Goal: Use online tool/utility: Utilize a website feature to perform a specific function

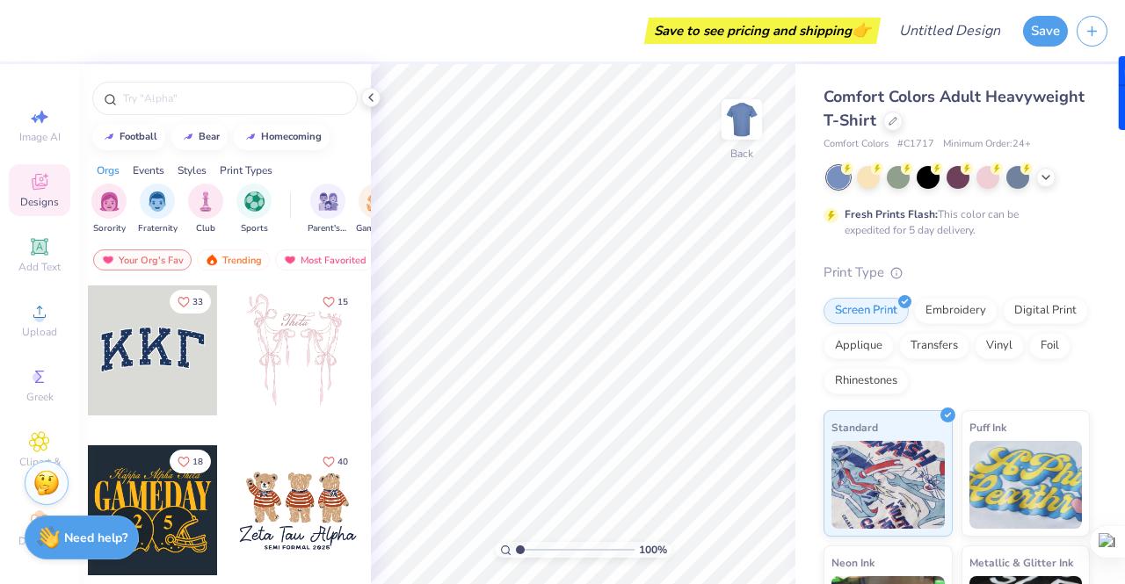
click at [193, 359] on div at bounding box center [153, 351] width 130 height 130
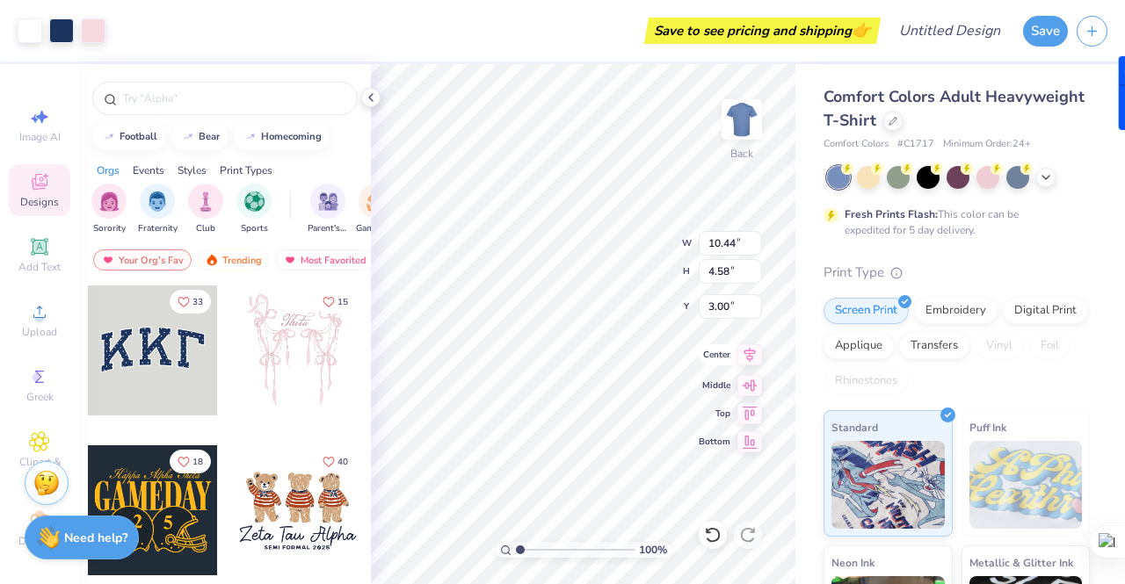
click at [756, 357] on icon at bounding box center [749, 355] width 25 height 21
click at [751, 382] on icon at bounding box center [750, 382] width 15 height 11
click at [749, 410] on icon at bounding box center [750, 409] width 15 height 13
click at [741, 436] on icon at bounding box center [749, 439] width 25 height 21
type input "3.00"
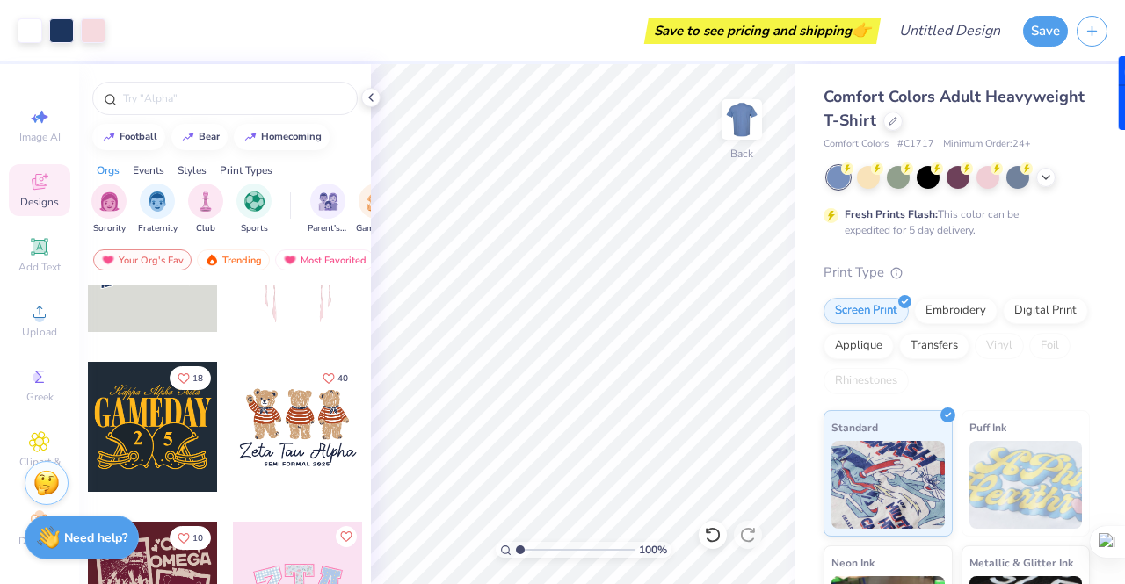
scroll to position [264, 0]
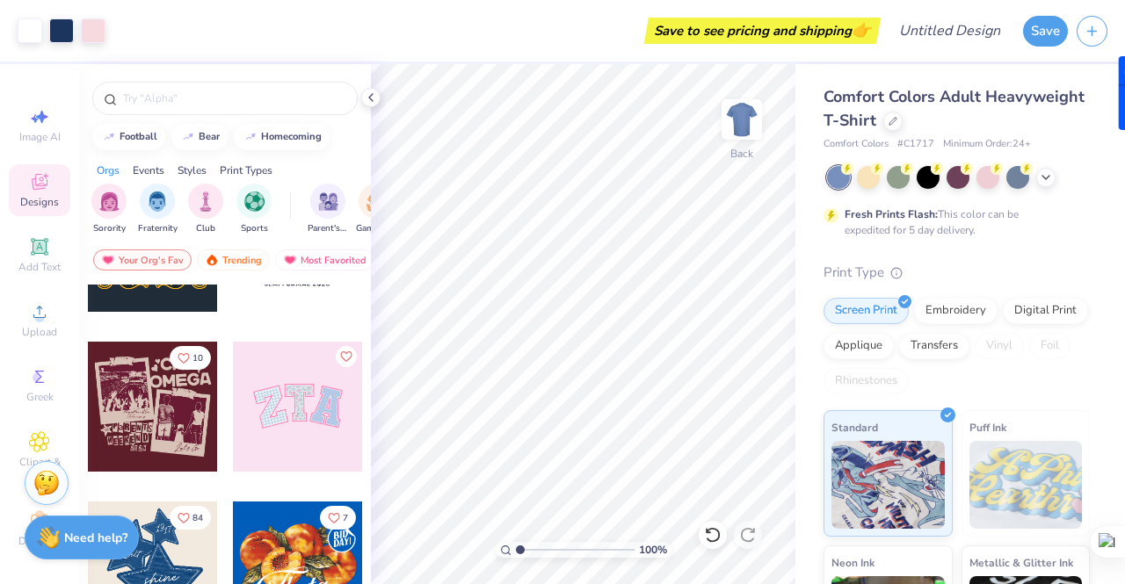
click at [312, 386] on div at bounding box center [298, 407] width 130 height 130
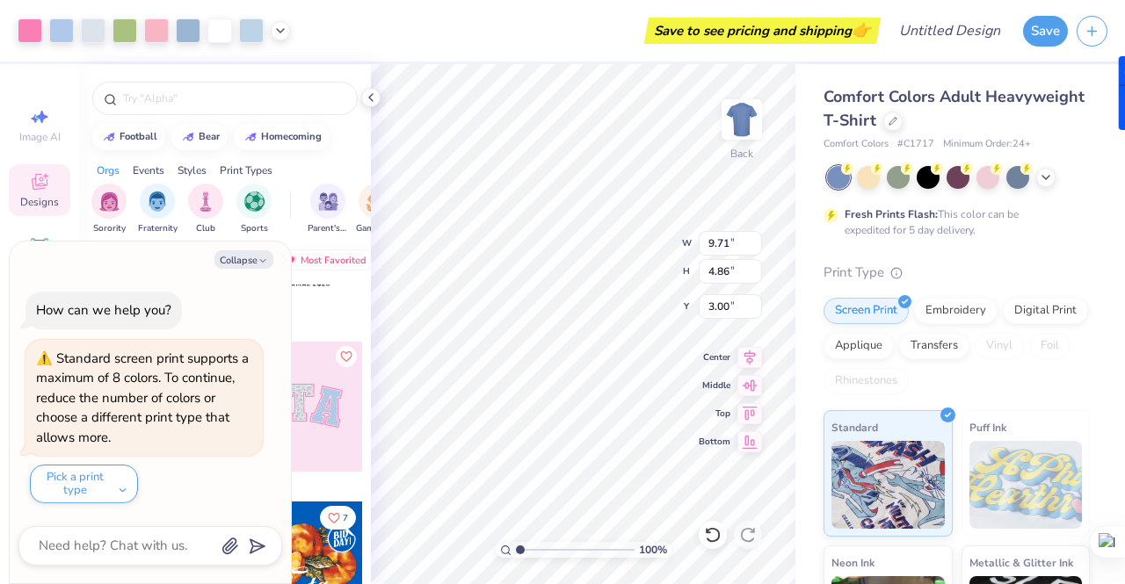
type textarea "x"
type input "8.51"
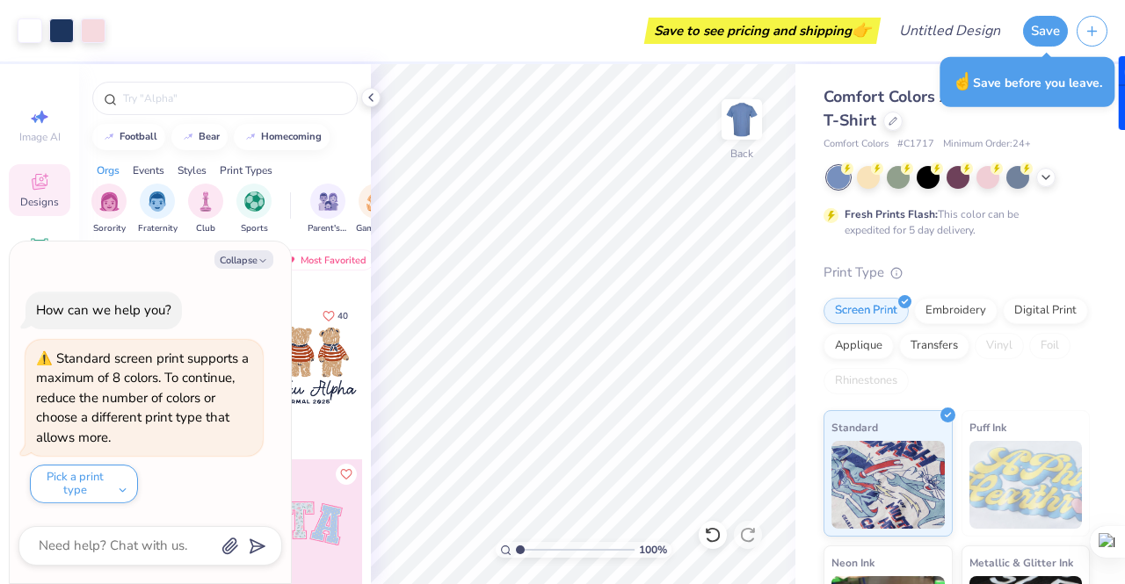
scroll to position [0, 0]
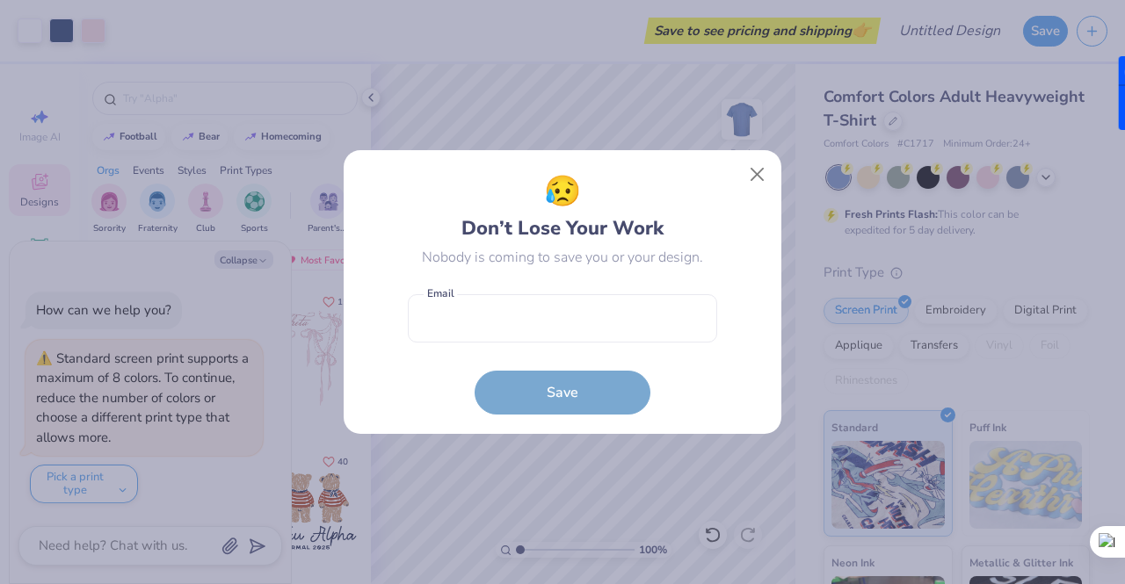
type textarea "x"
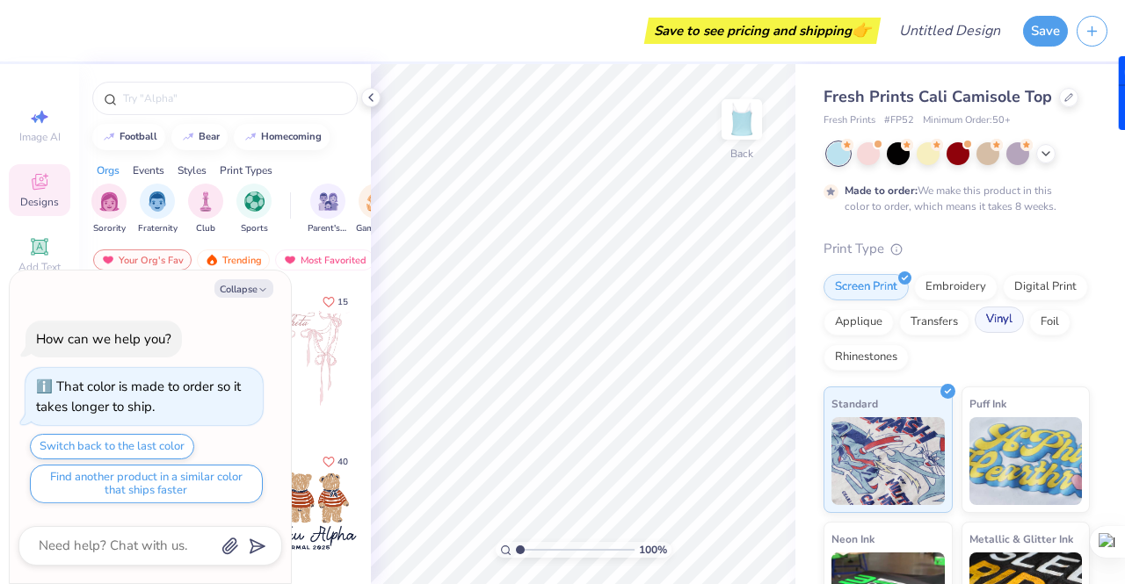
click at [975, 333] on div "Vinyl" at bounding box center [999, 320] width 49 height 26
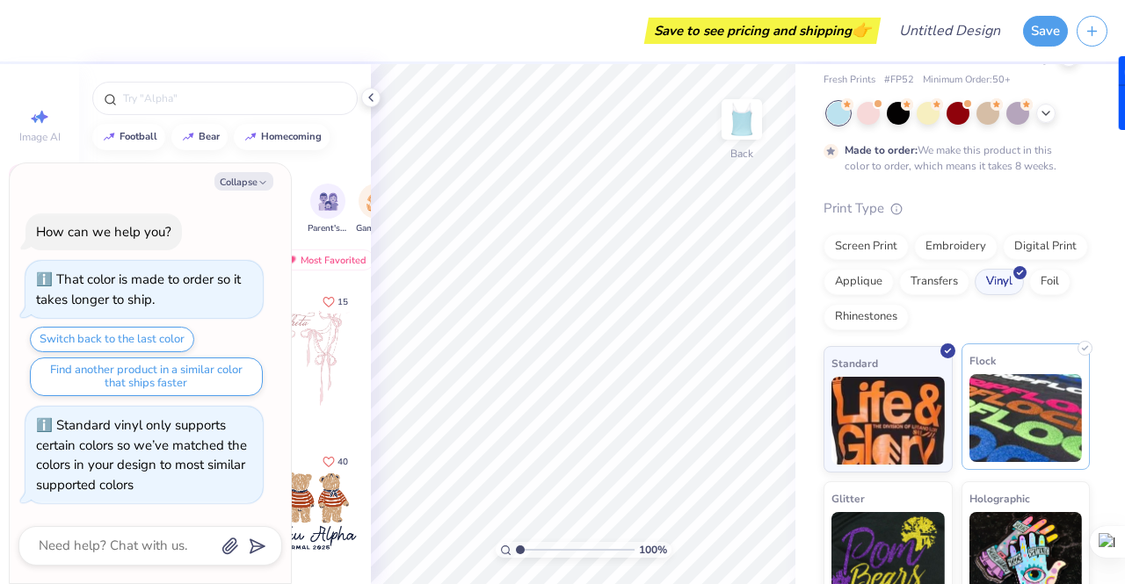
scroll to position [63, 0]
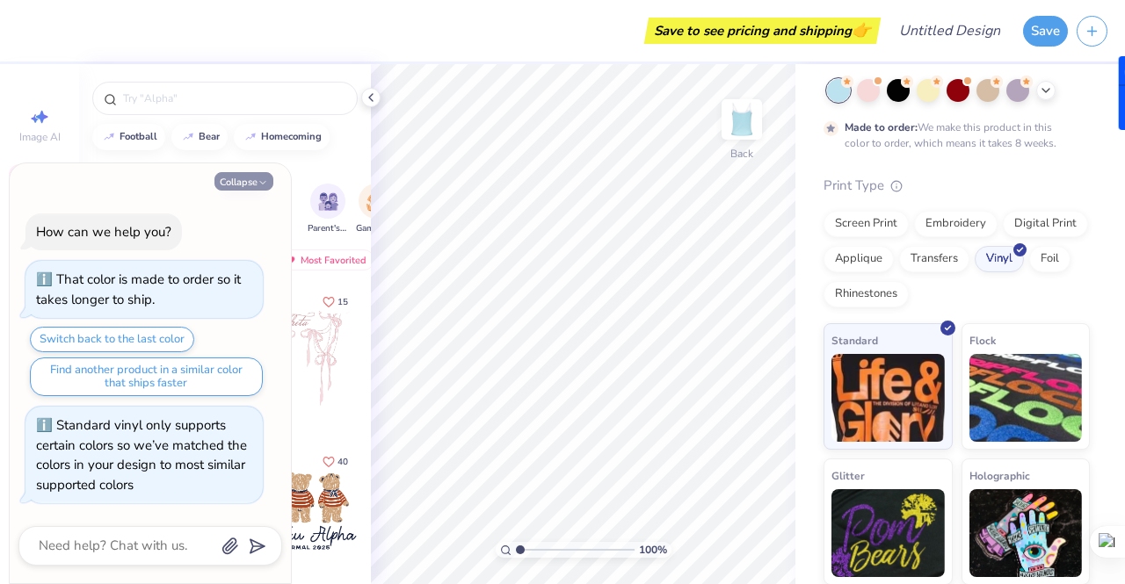
click at [234, 182] on button "Collapse" at bounding box center [243, 181] width 59 height 18
type textarea "x"
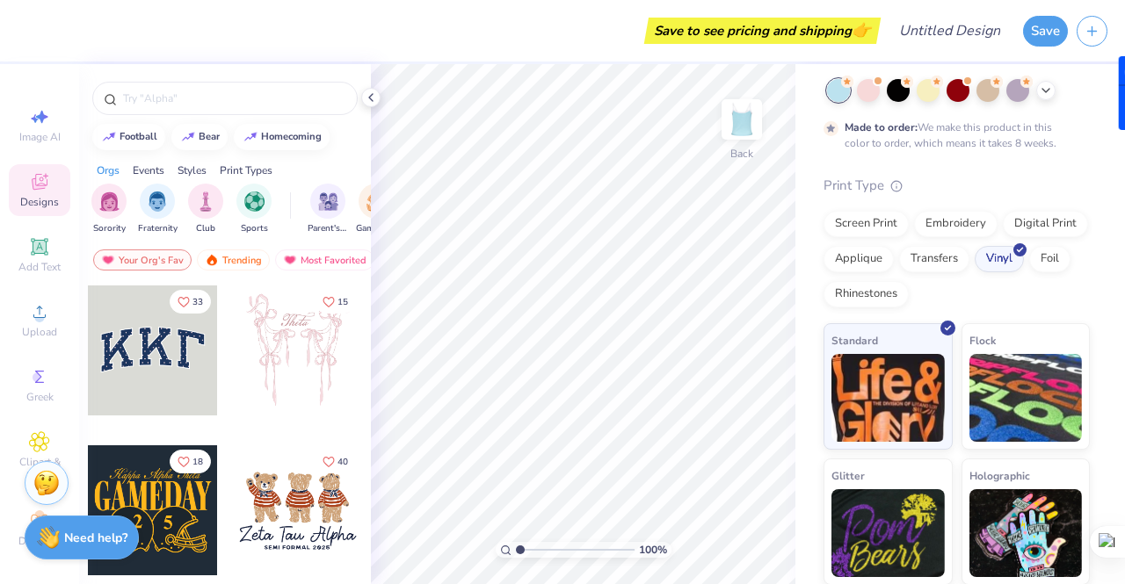
click at [160, 171] on div "Events" at bounding box center [149, 171] width 32 height 16
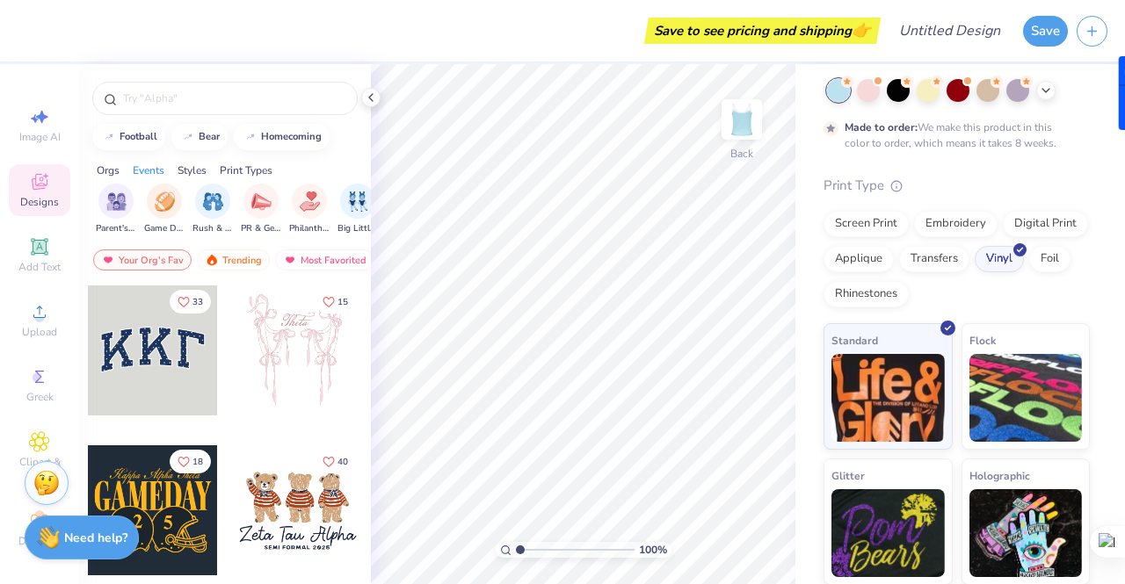
scroll to position [0, 219]
click at [185, 171] on div "Styles" at bounding box center [192, 171] width 29 height 16
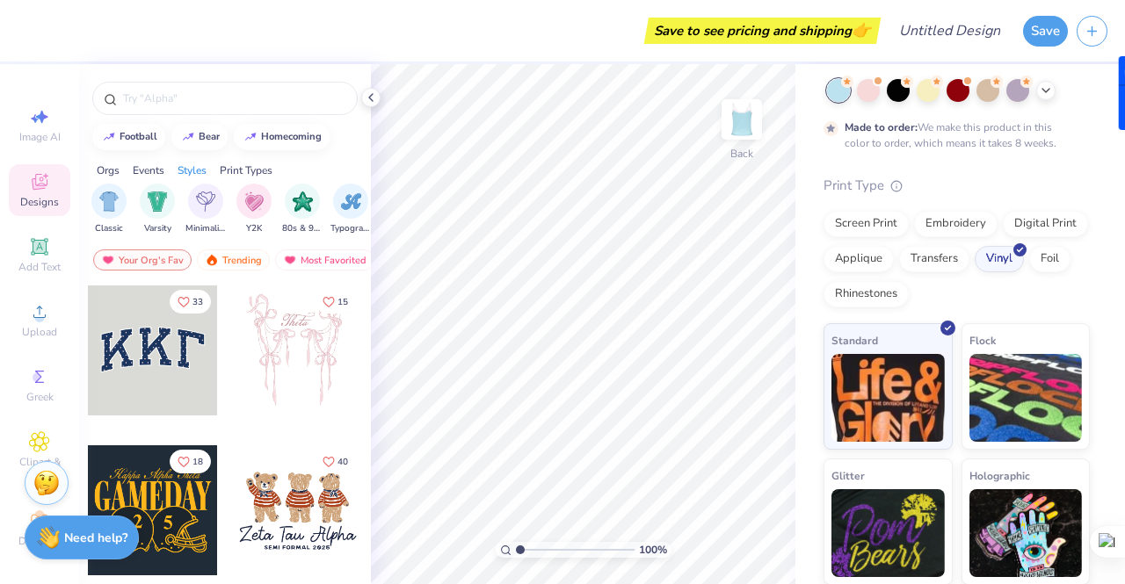
click at [236, 174] on div "Print Types" at bounding box center [246, 171] width 53 height 16
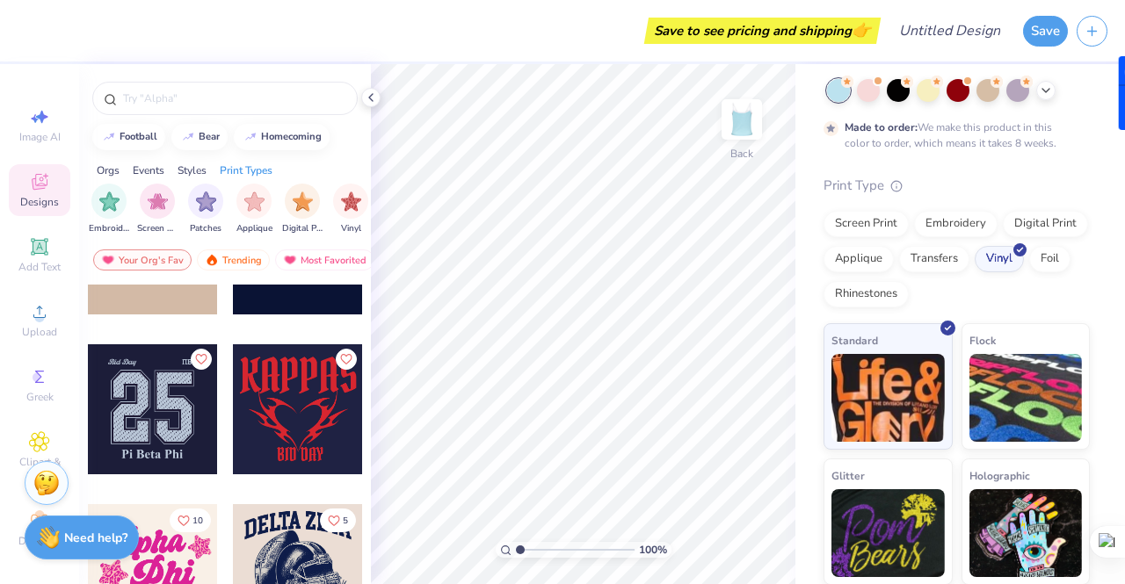
scroll to position [4658, 0]
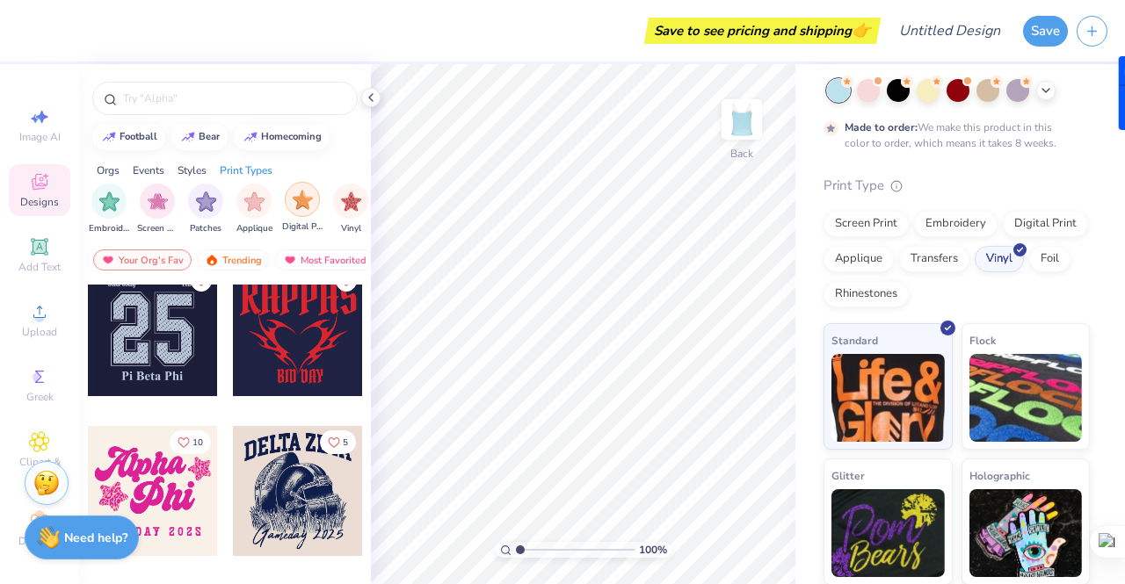
click at [310, 200] on img "filter for Digital Print" at bounding box center [303, 200] width 20 height 20
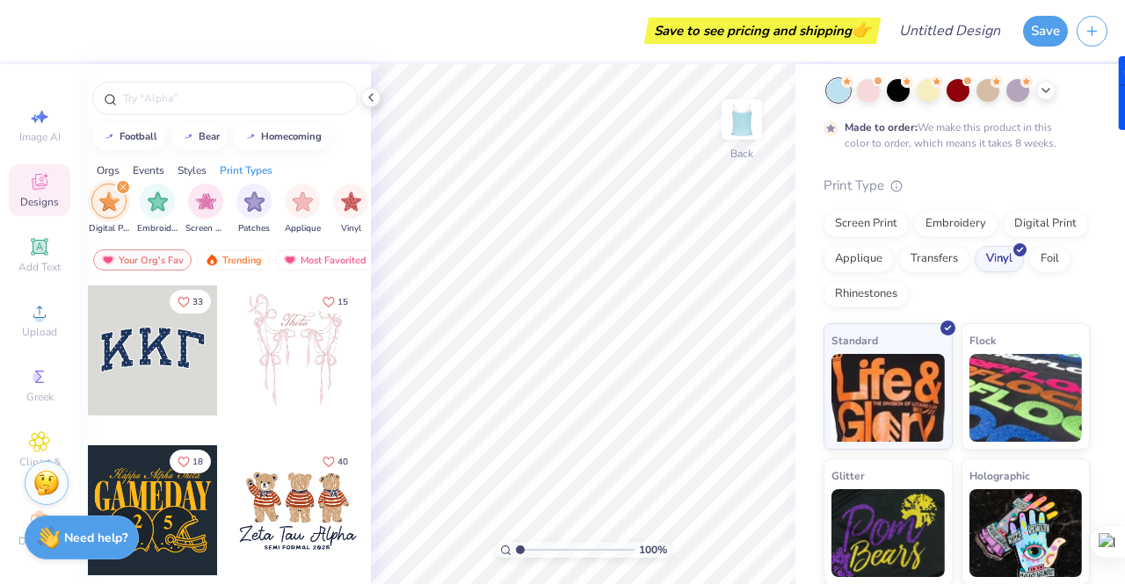
click at [165, 396] on div at bounding box center [153, 351] width 130 height 130
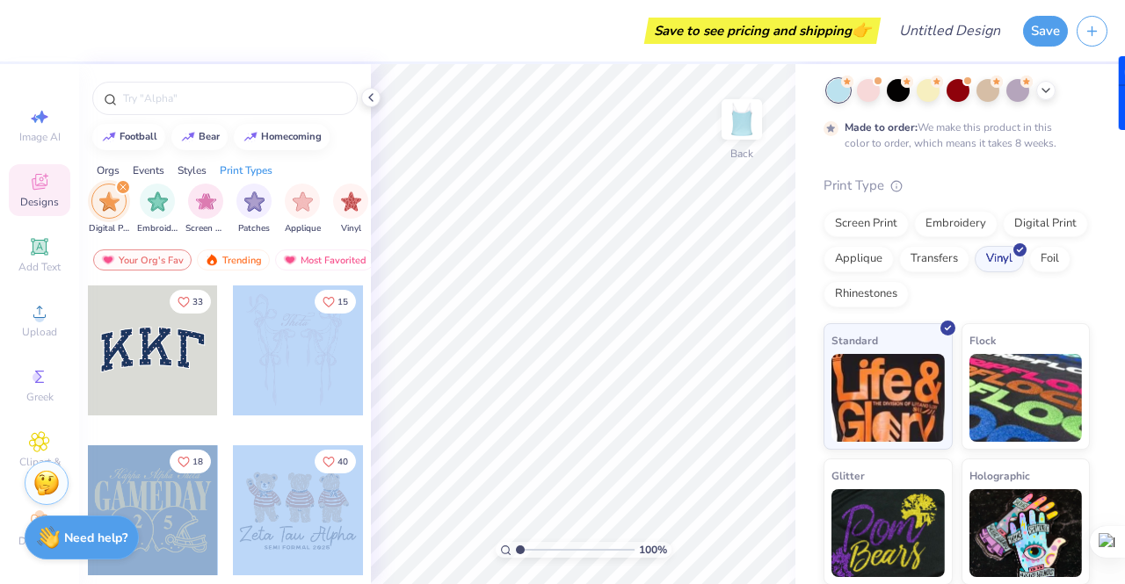
click at [567, 307] on div "Save to see pricing and shipping 👉 Design Title Save Image AI Designs Add Text …" at bounding box center [562, 292] width 1125 height 584
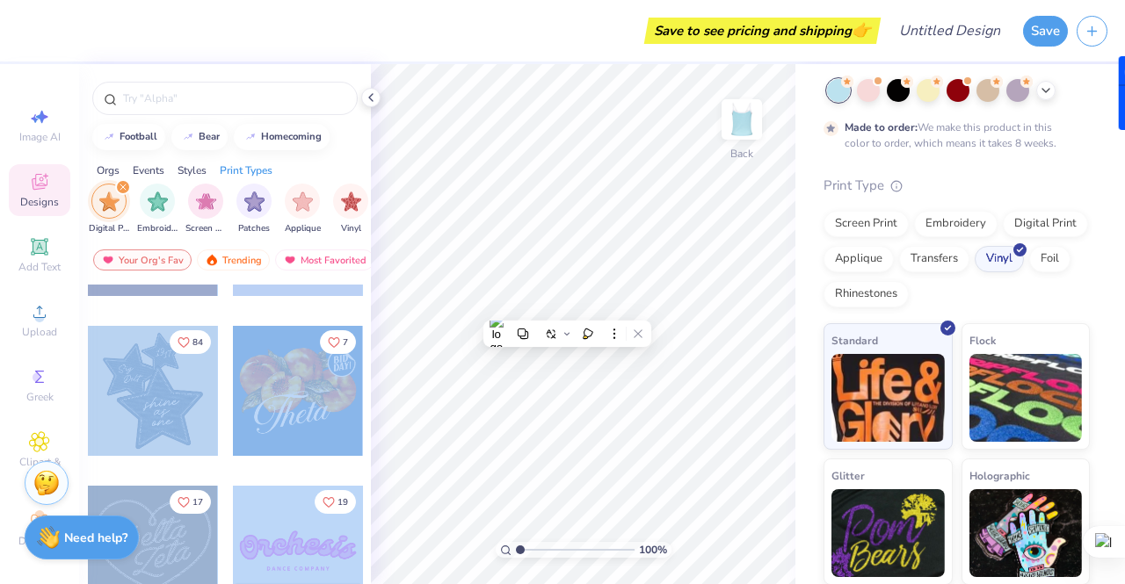
scroll to position [0, 0]
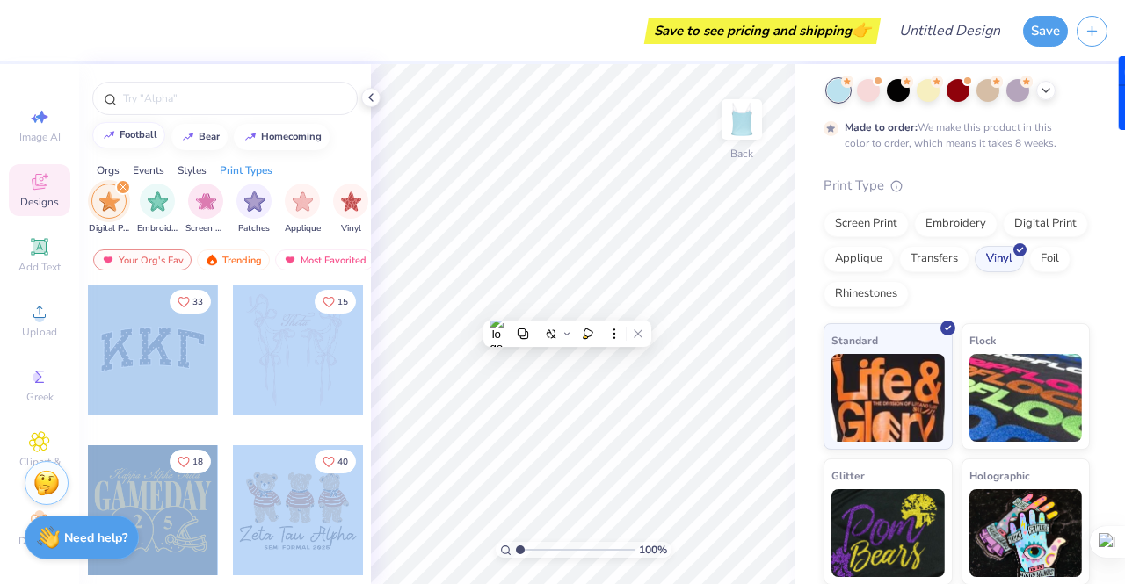
click at [136, 131] on div "football" at bounding box center [139, 135] width 38 height 10
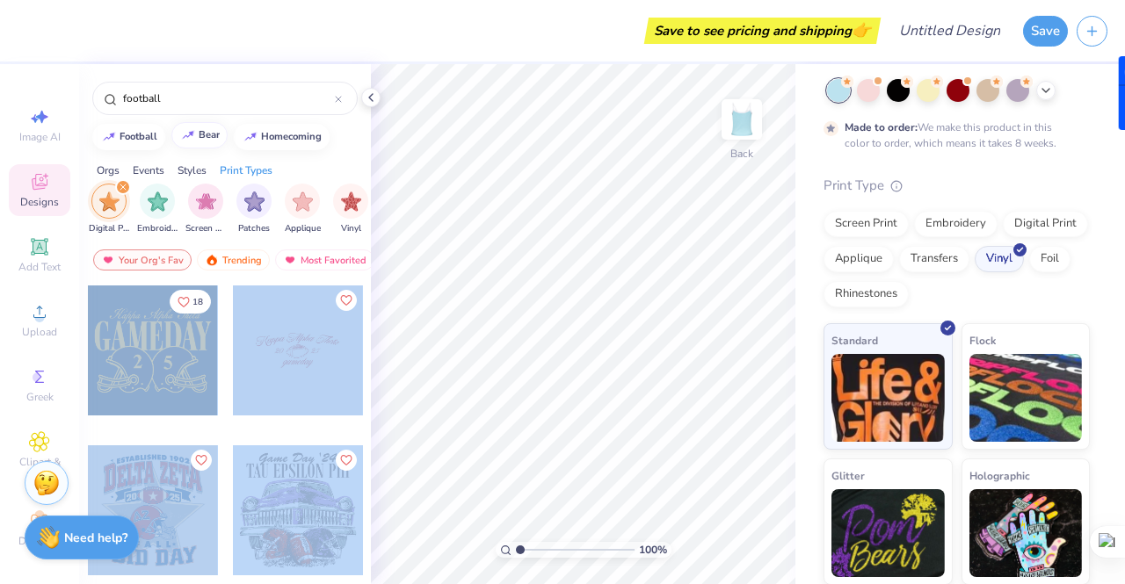
click at [212, 134] on div "bear" at bounding box center [209, 135] width 21 height 10
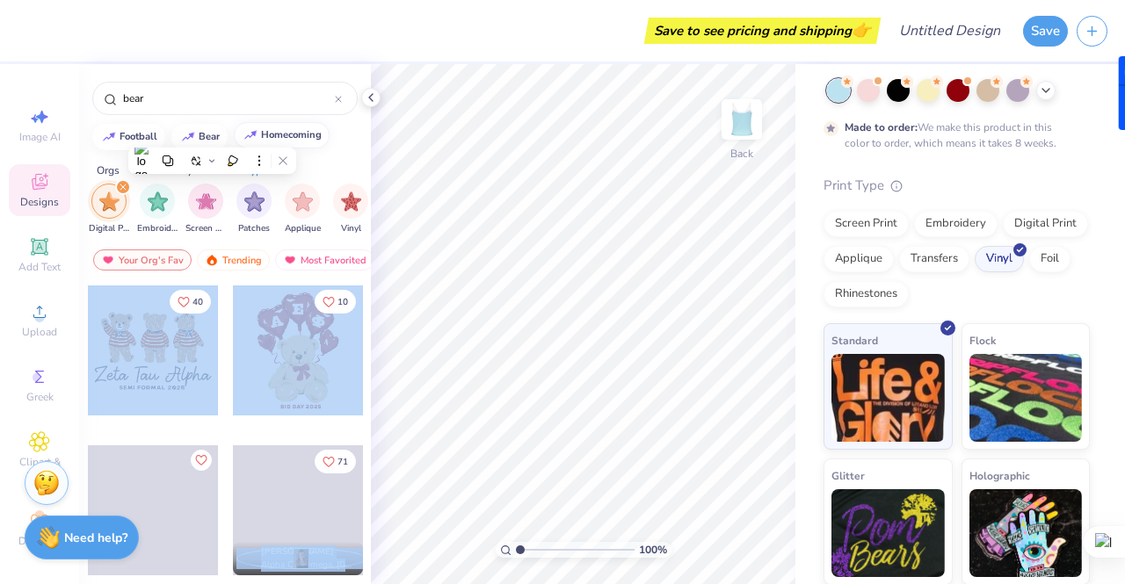
click at [279, 136] on div "homecoming" at bounding box center [291, 135] width 61 height 10
type input "homecoming"
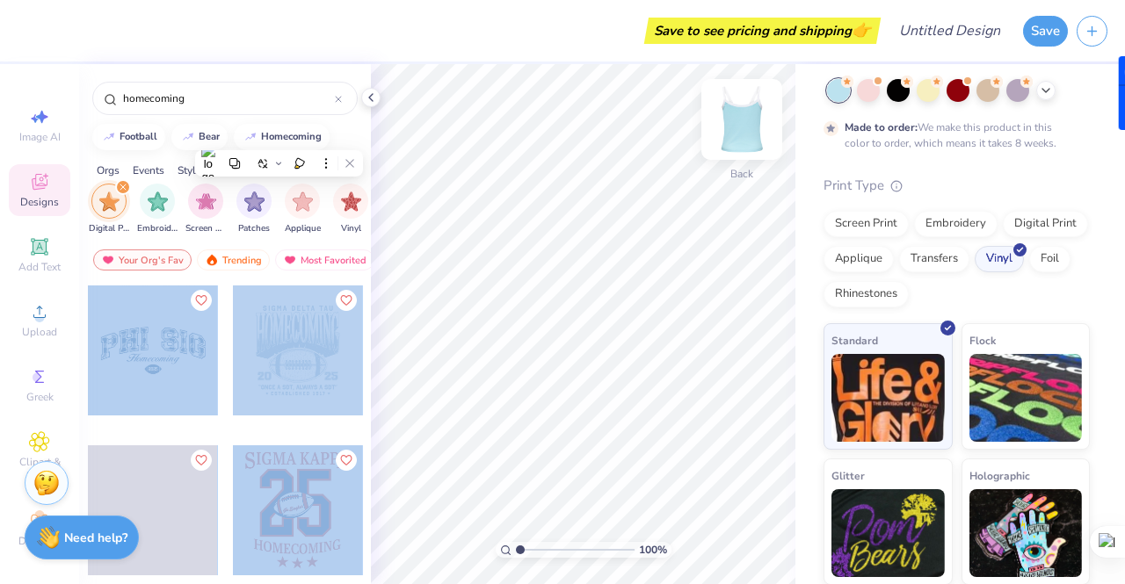
click at [736, 138] on img at bounding box center [742, 119] width 70 height 70
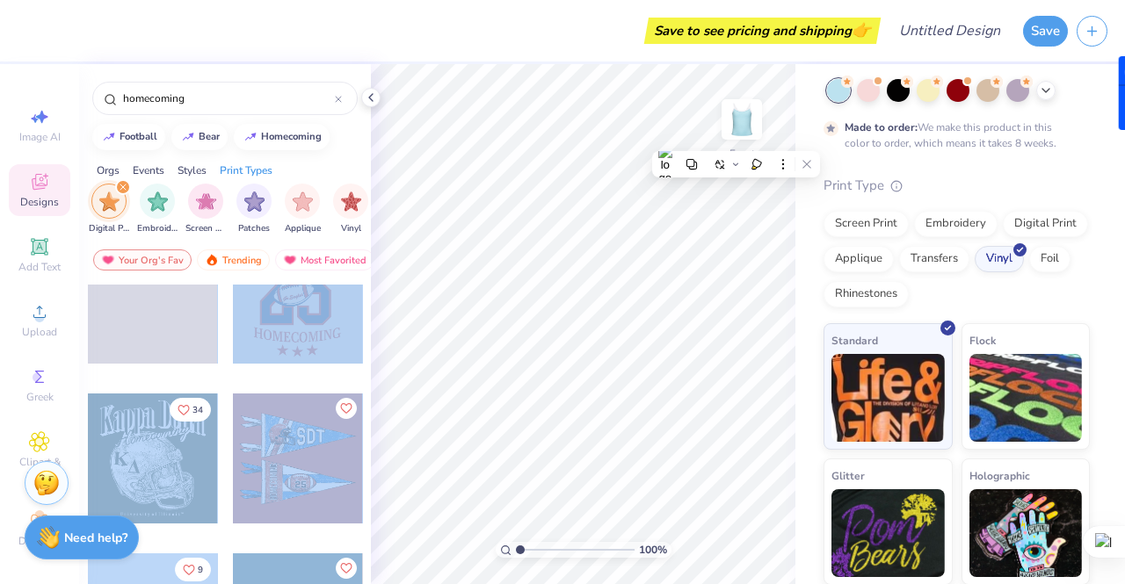
scroll to position [130, 0]
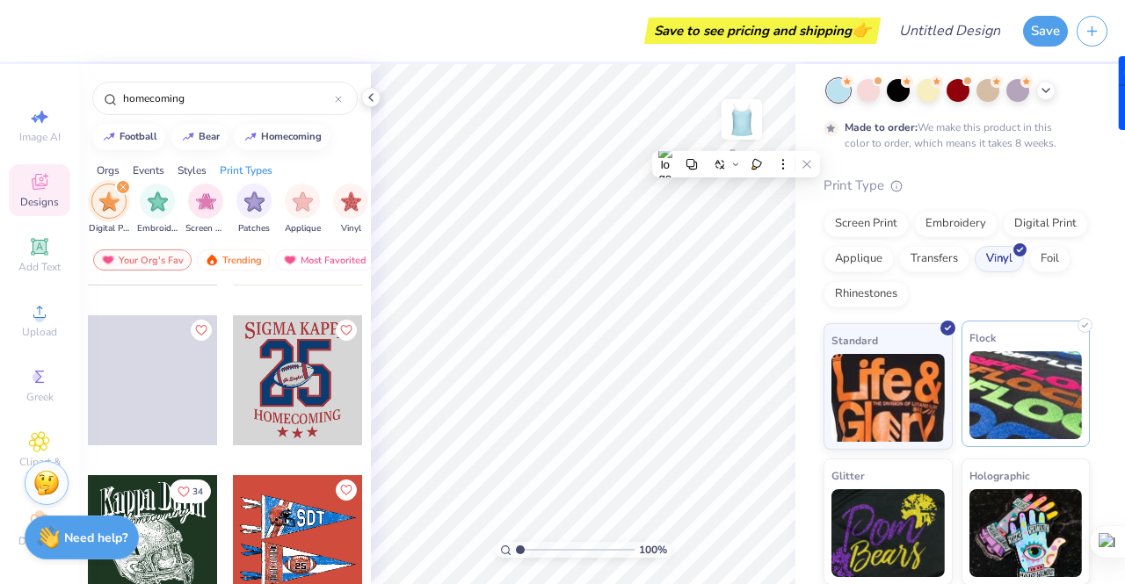
click at [1017, 440] on div "Flock" at bounding box center [1026, 384] width 129 height 127
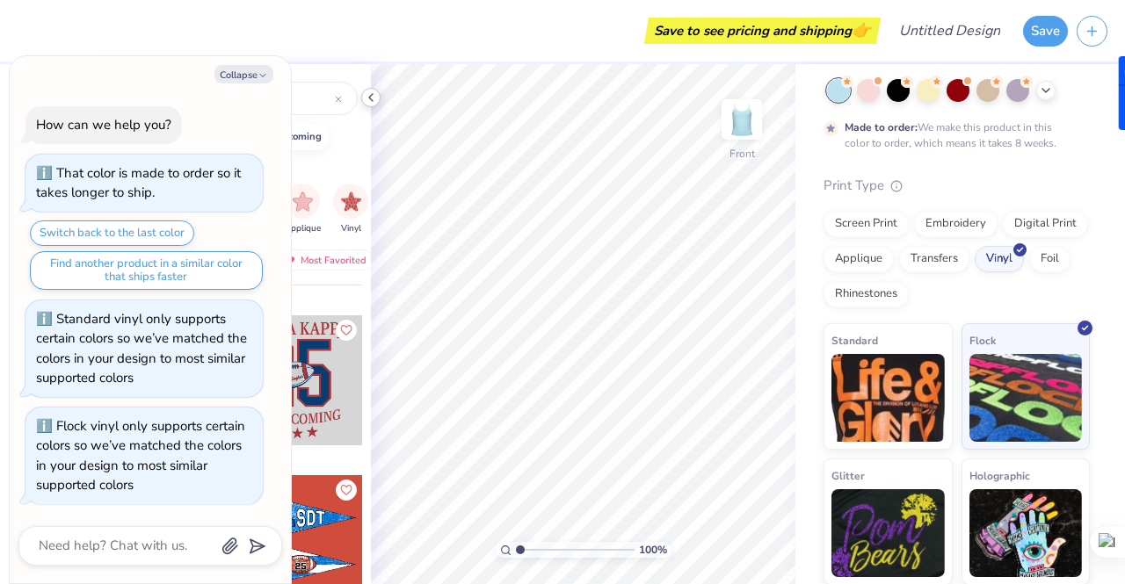
click at [371, 94] on icon at bounding box center [371, 98] width 14 height 14
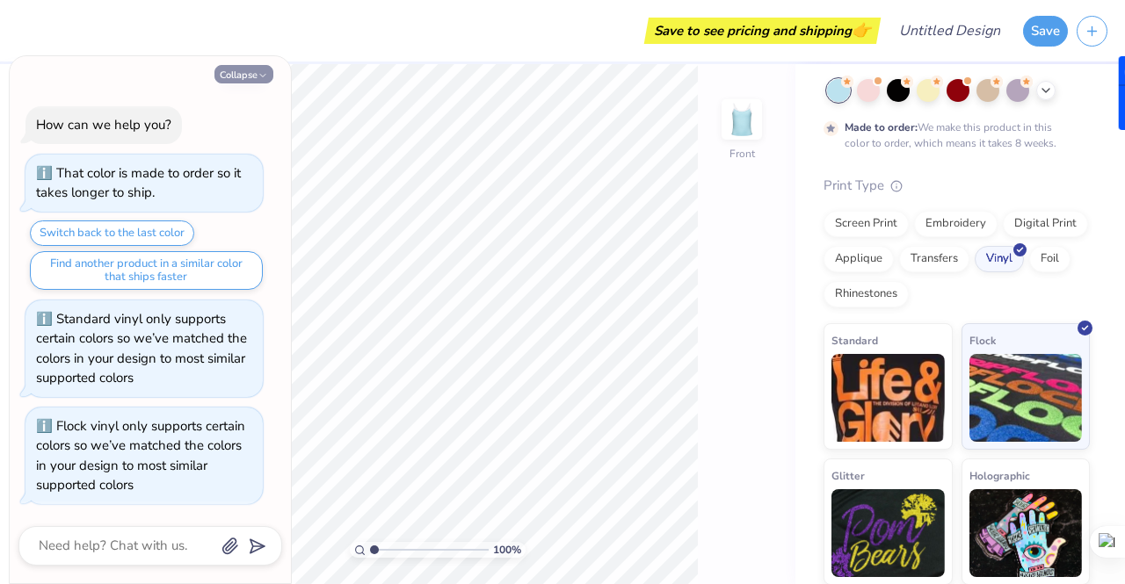
click at [269, 71] on button "Collapse" at bounding box center [243, 74] width 59 height 18
type textarea "x"
